Goal: Task Accomplishment & Management: Manage account settings

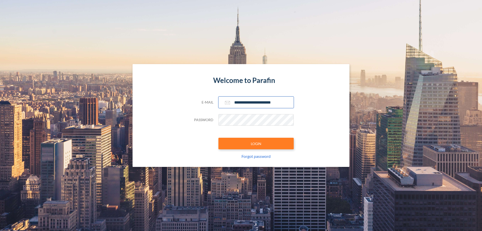
type input "**********"
click at [256, 143] on button "LOGIN" at bounding box center [255, 143] width 75 height 12
